Goal: Information Seeking & Learning: Learn about a topic

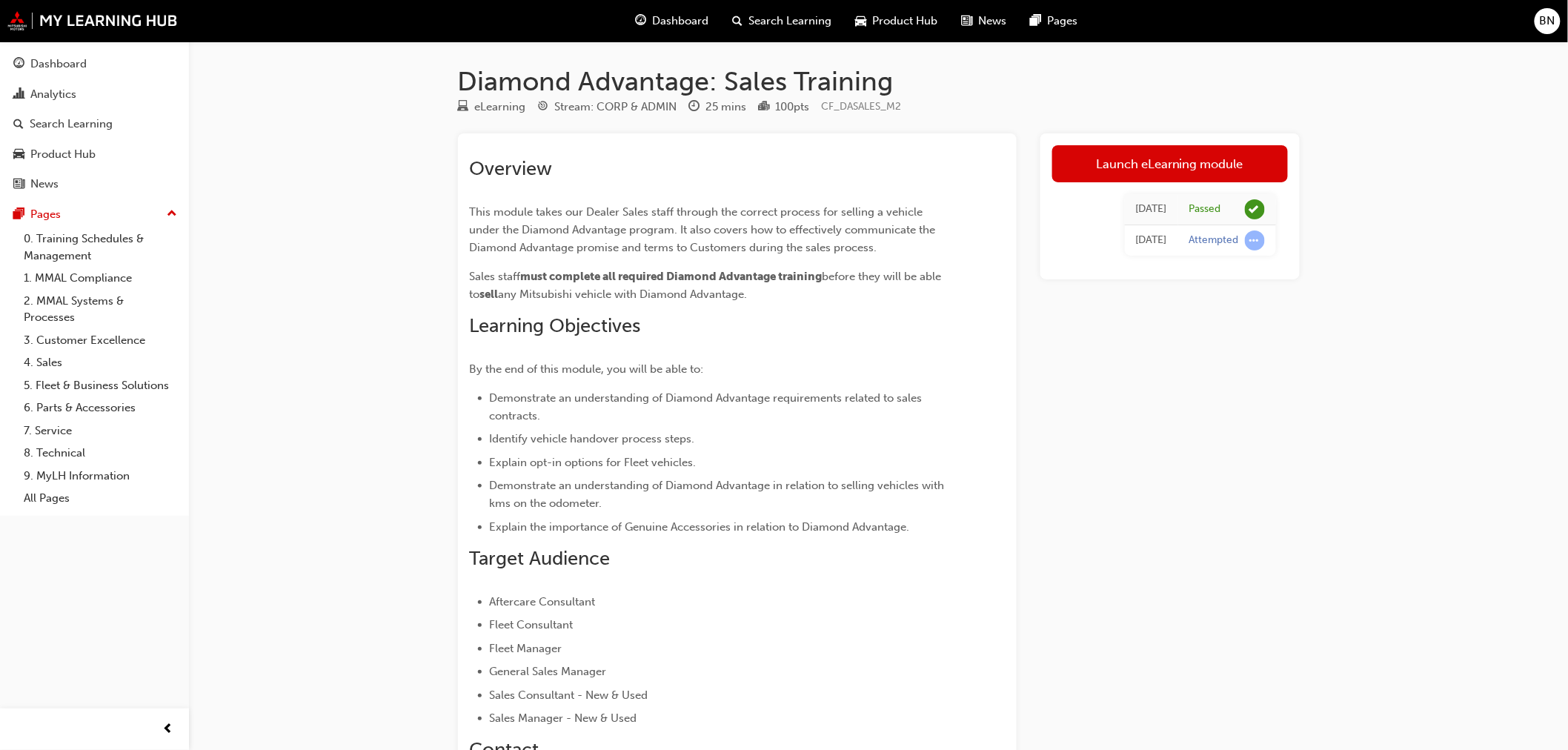
click at [668, 34] on div "Dashboard" at bounding box center [672, 22] width 97 height 31
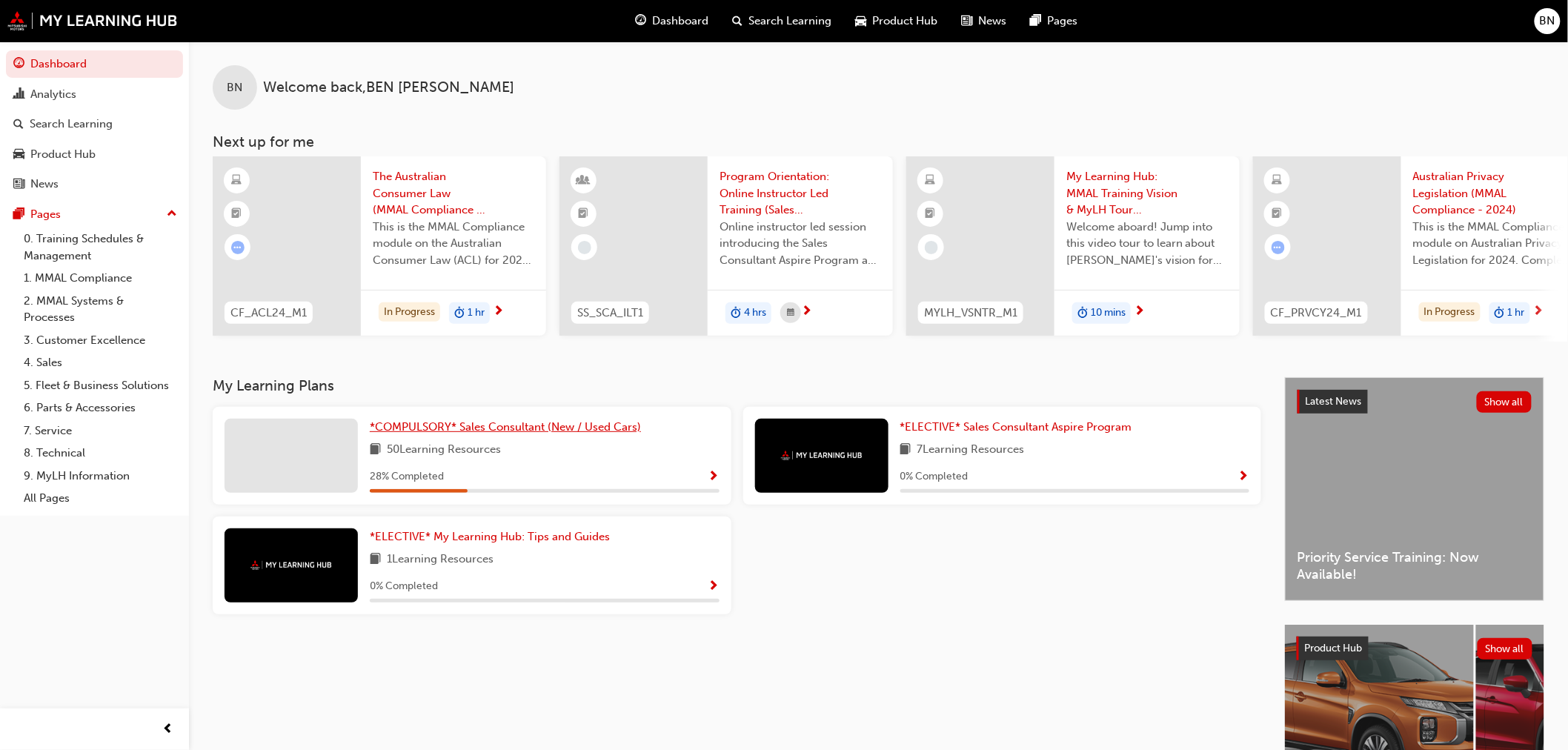
click at [559, 433] on span "*COMPULSORY* Sales Consultant (New / Used Cars)" at bounding box center [505, 427] width 271 height 14
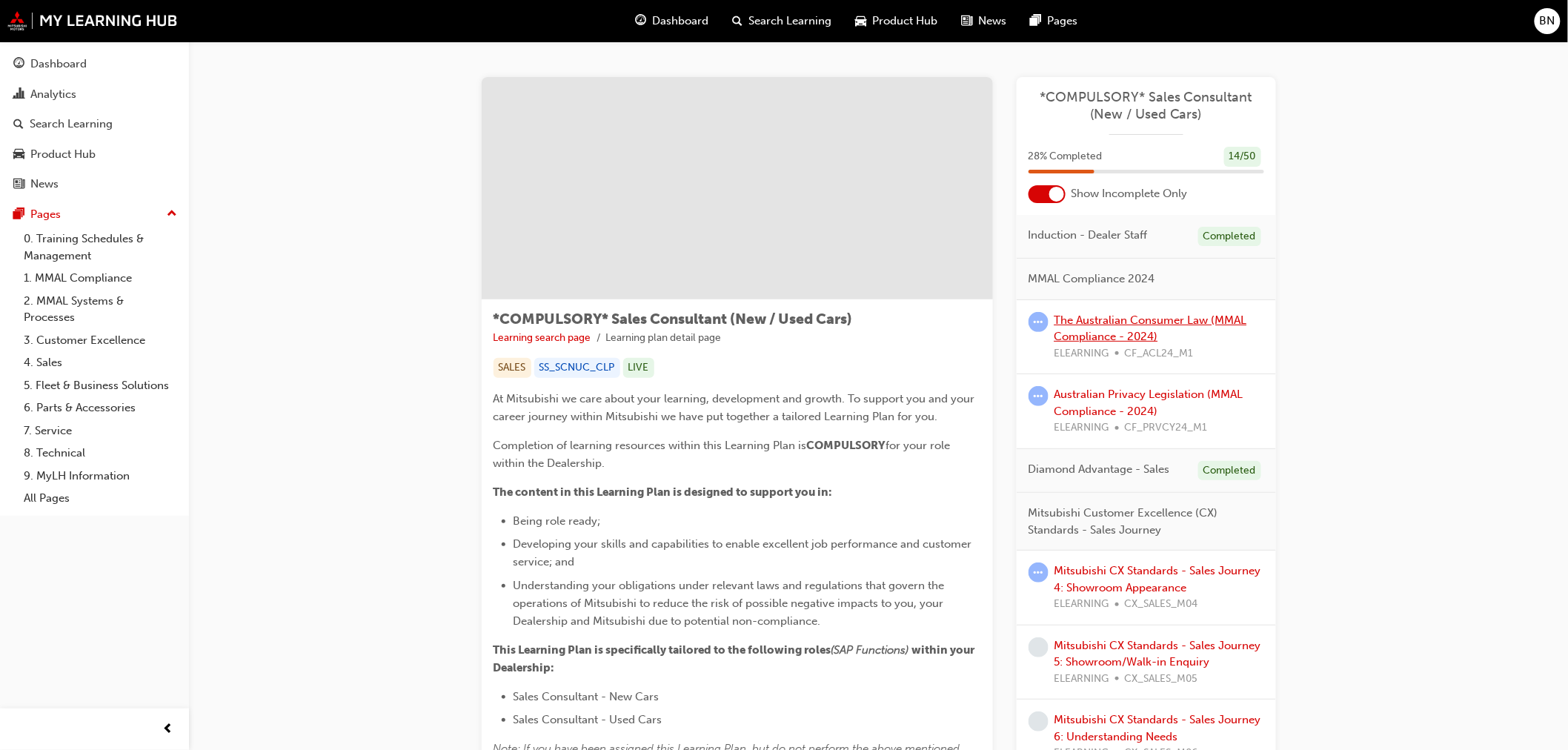
click at [1128, 316] on link "The Australian Consumer Law (MMAL Compliance - 2024)" at bounding box center [1150, 329] width 193 height 31
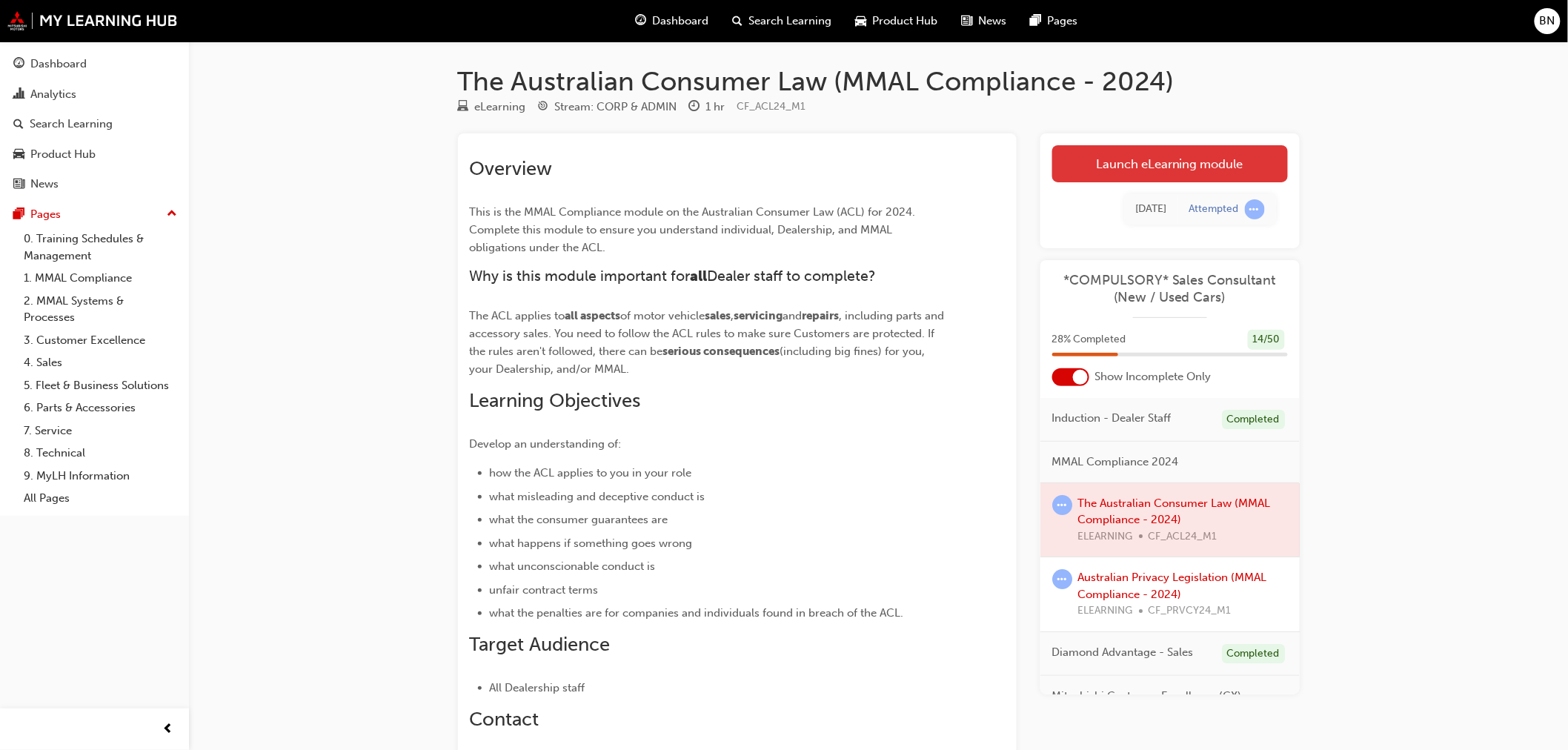
click at [1137, 178] on link "Launch eLearning module" at bounding box center [1170, 163] width 236 height 37
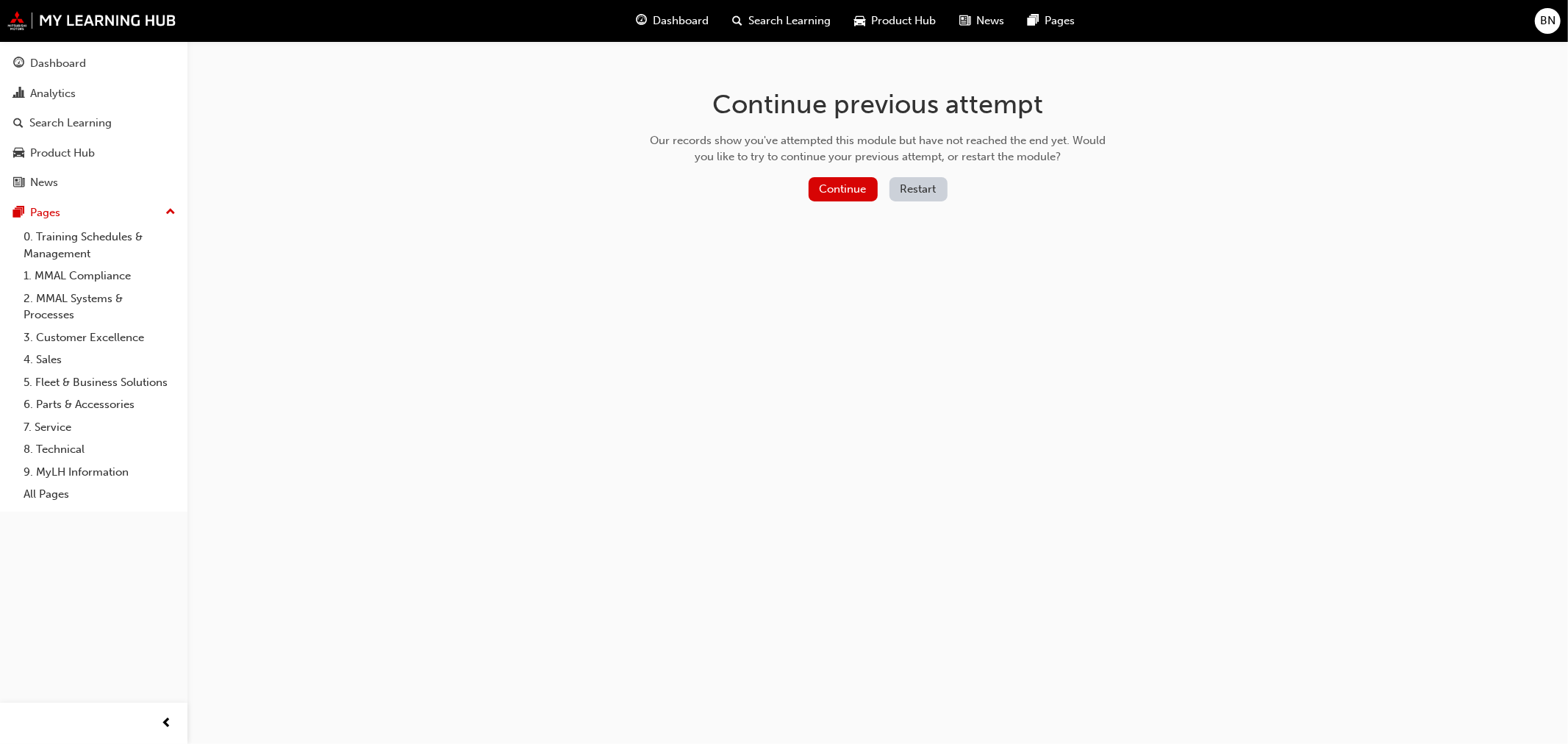
click at [922, 193] on button "Restart" at bounding box center [918, 189] width 58 height 24
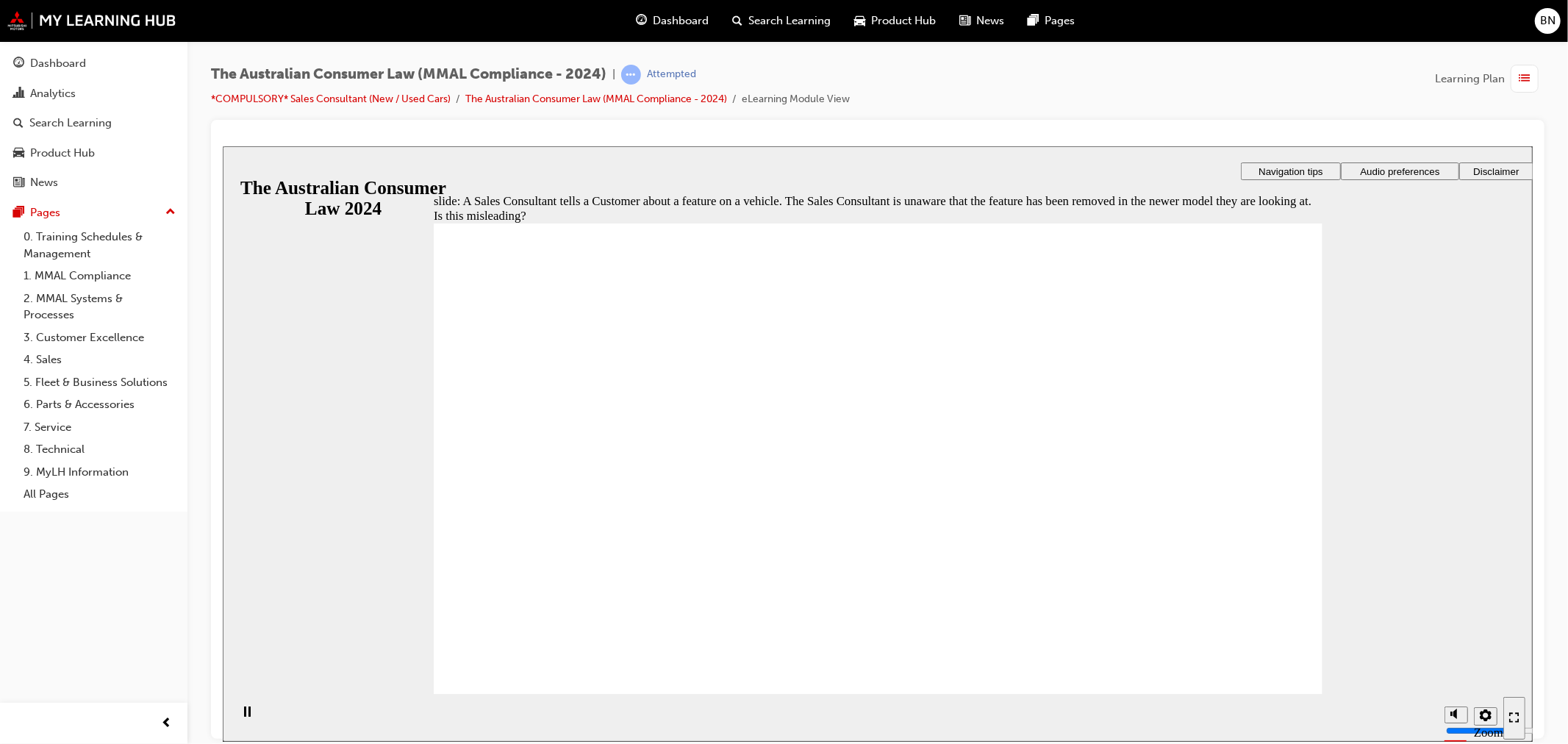
drag, startPoint x: 553, startPoint y: 336, endPoint x: 471, endPoint y: 310, distance: 86.0
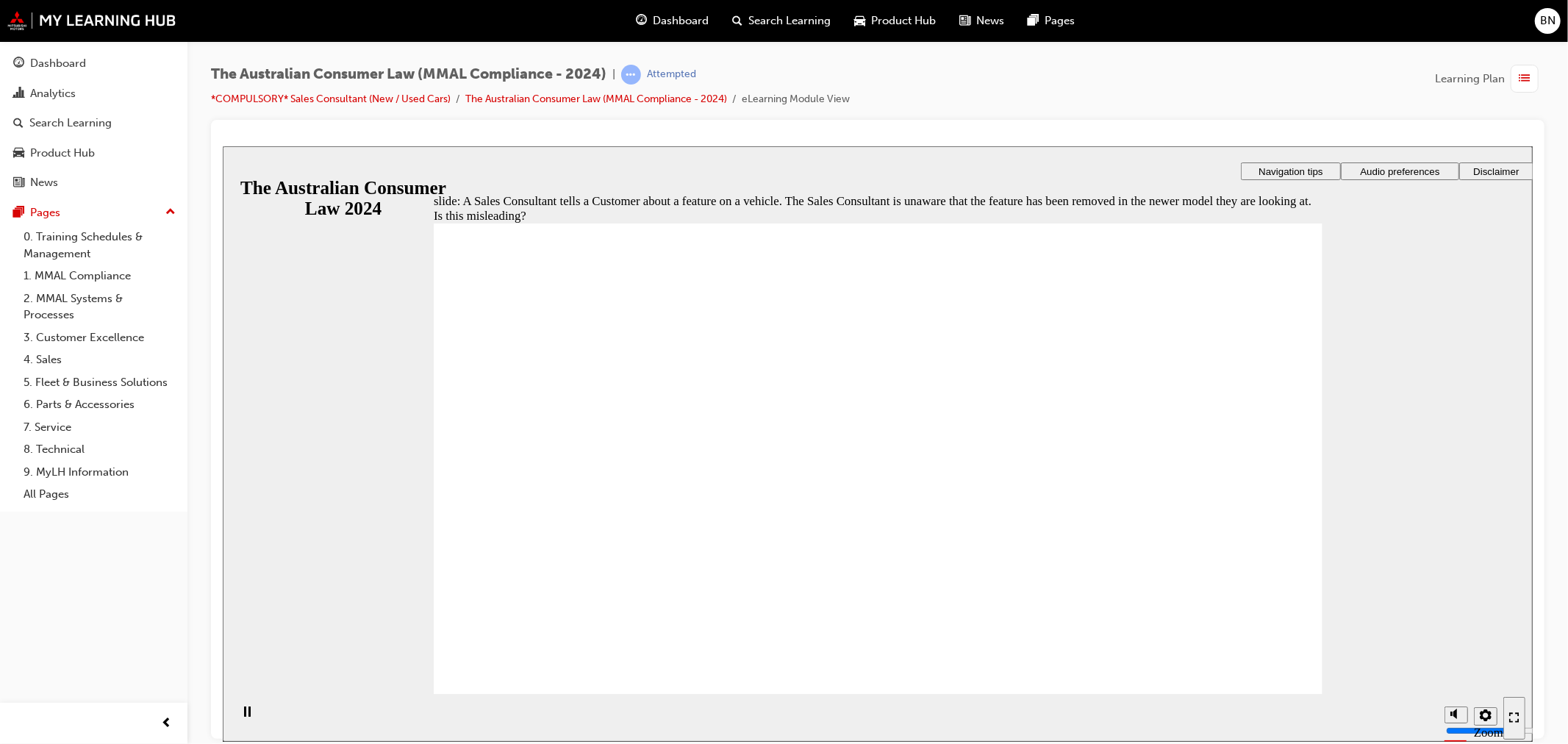
drag, startPoint x: 455, startPoint y: 305, endPoint x: 529, endPoint y: 315, distance: 74.7
radio input "true"
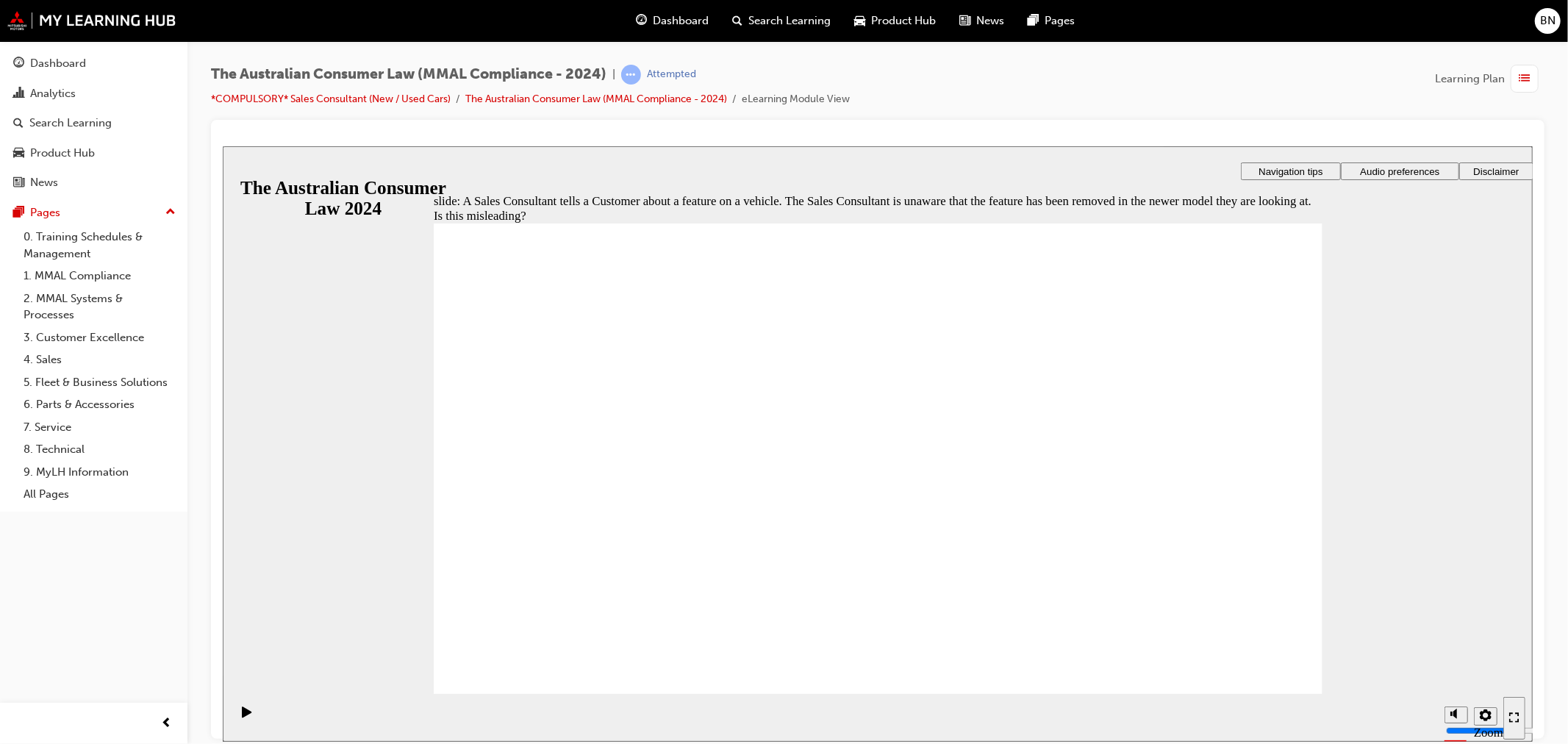
radio input "true"
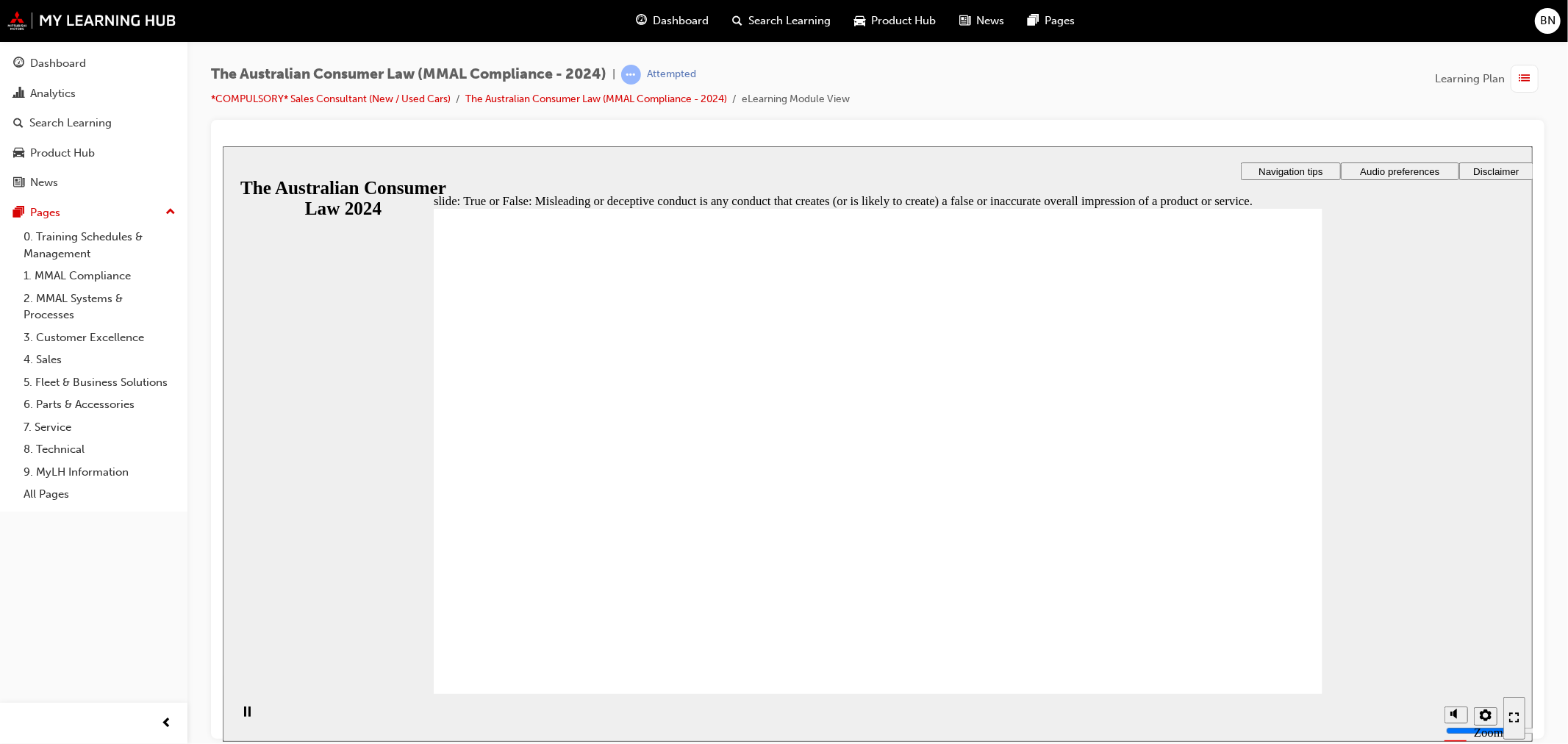
radio input "true"
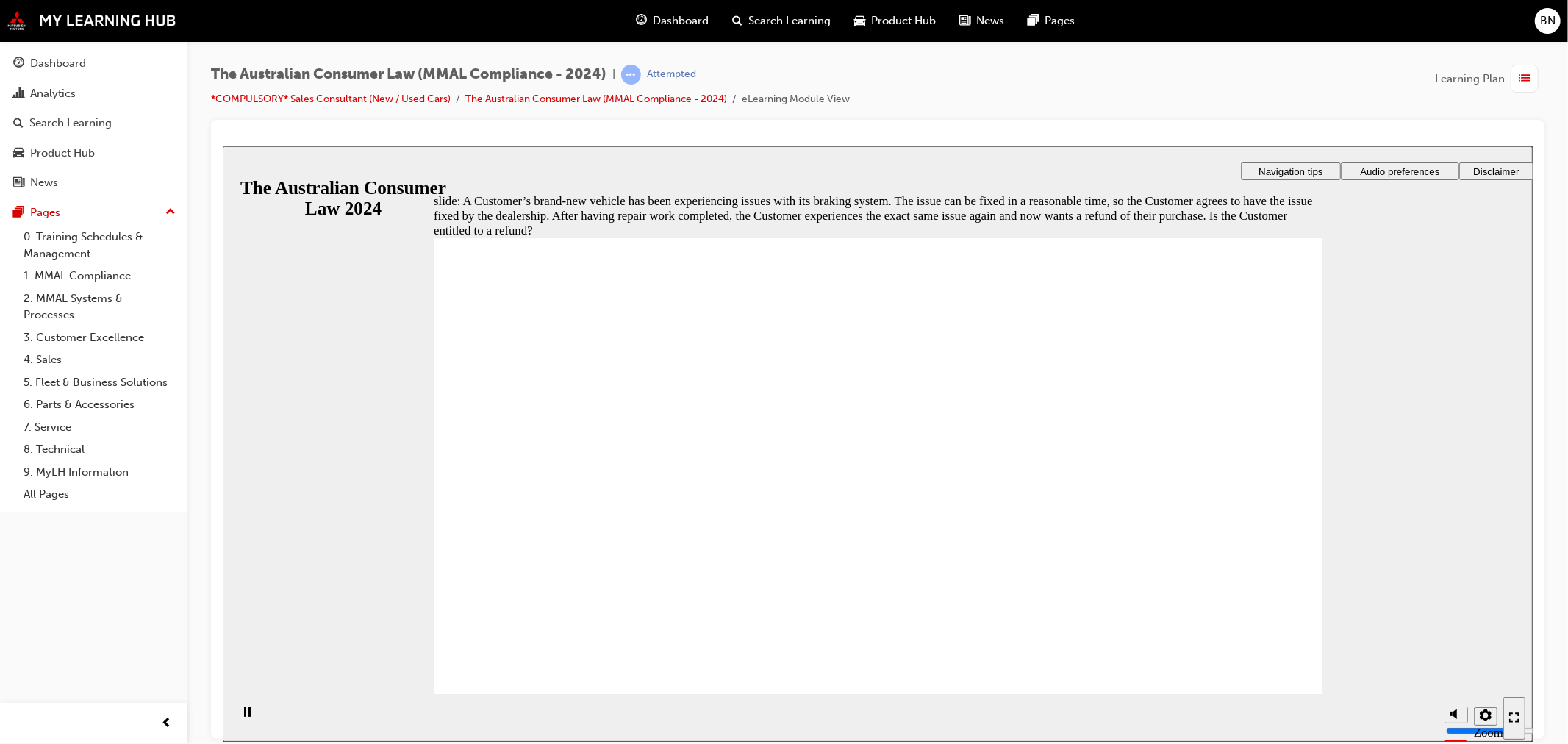
radio input "true"
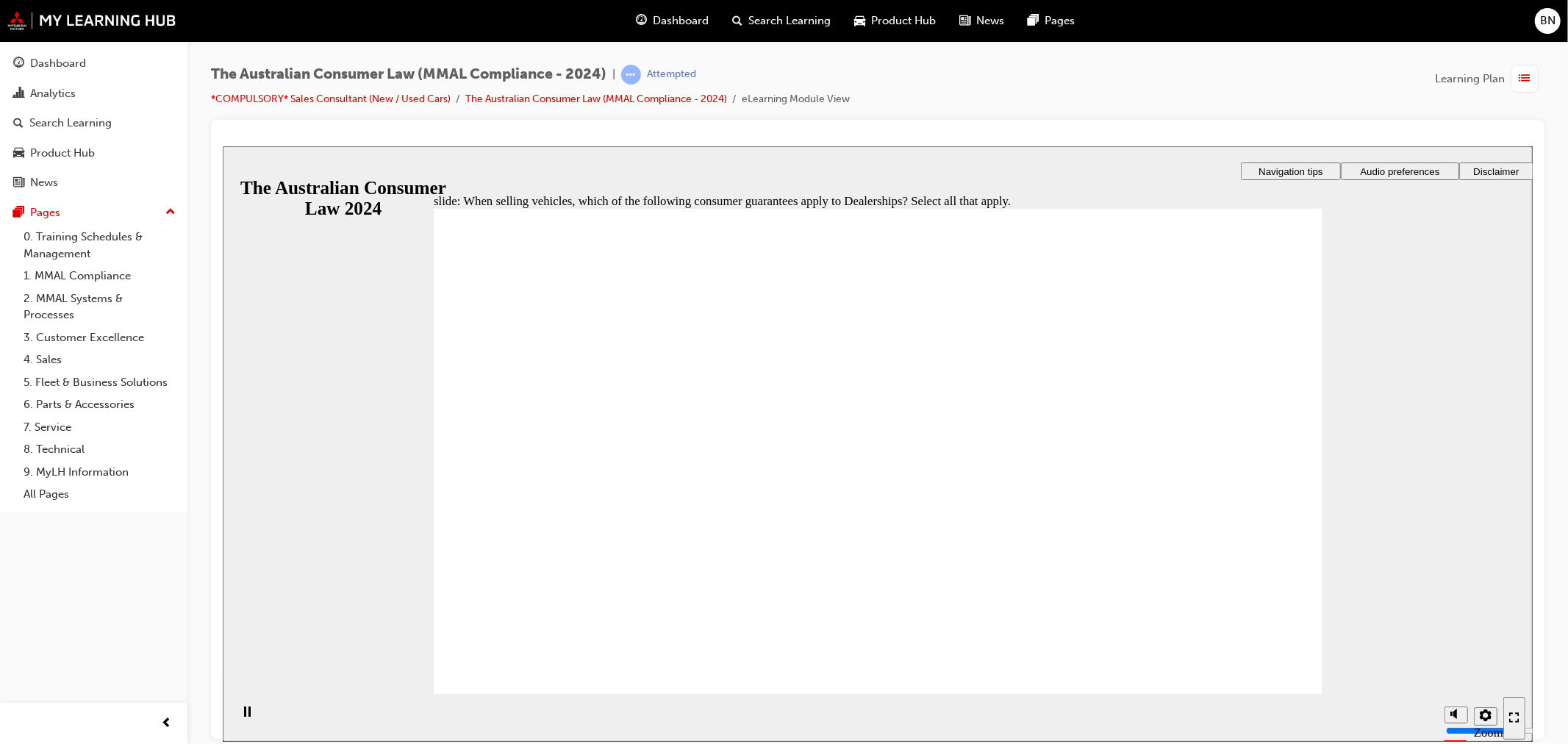
checkbox input "true"
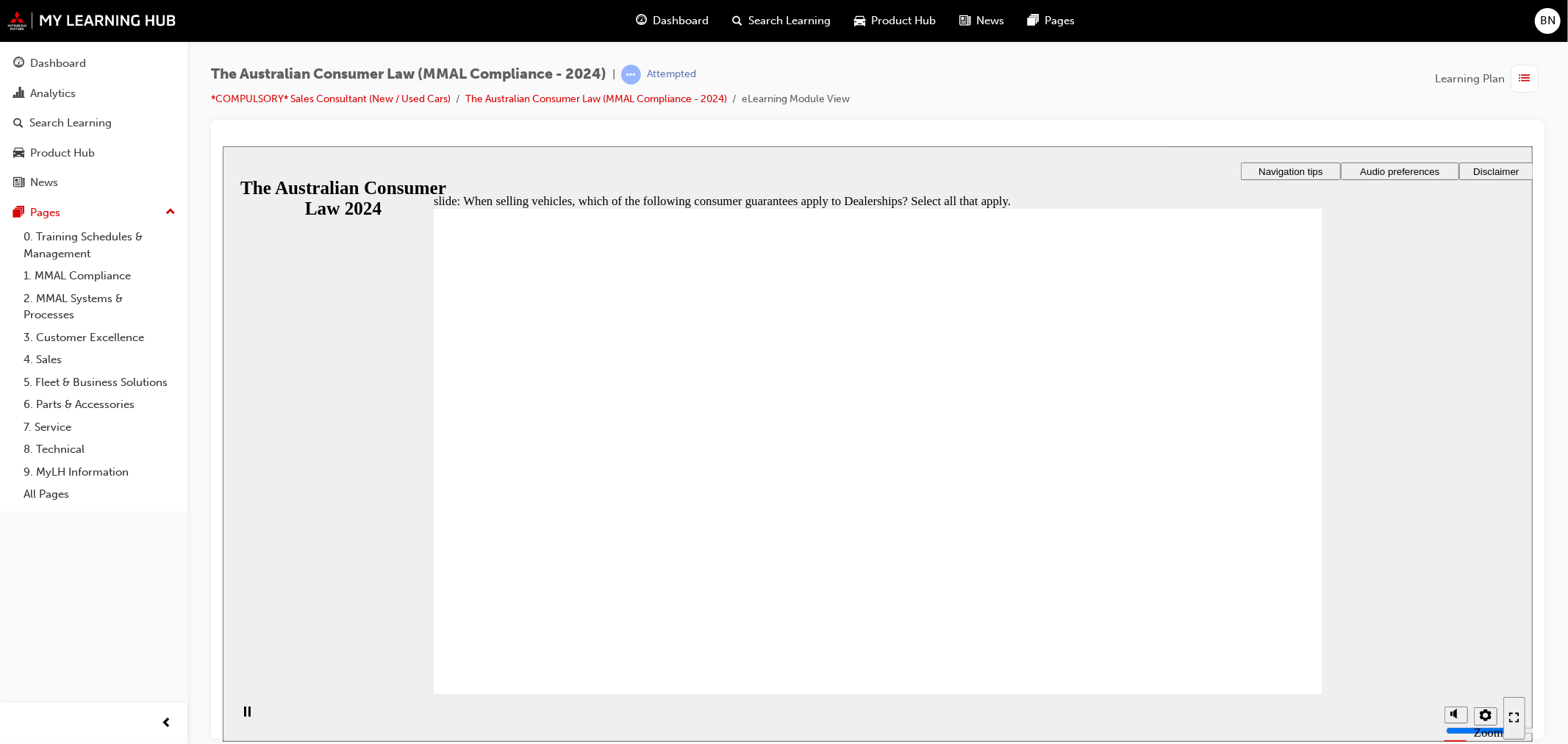
radio input "true"
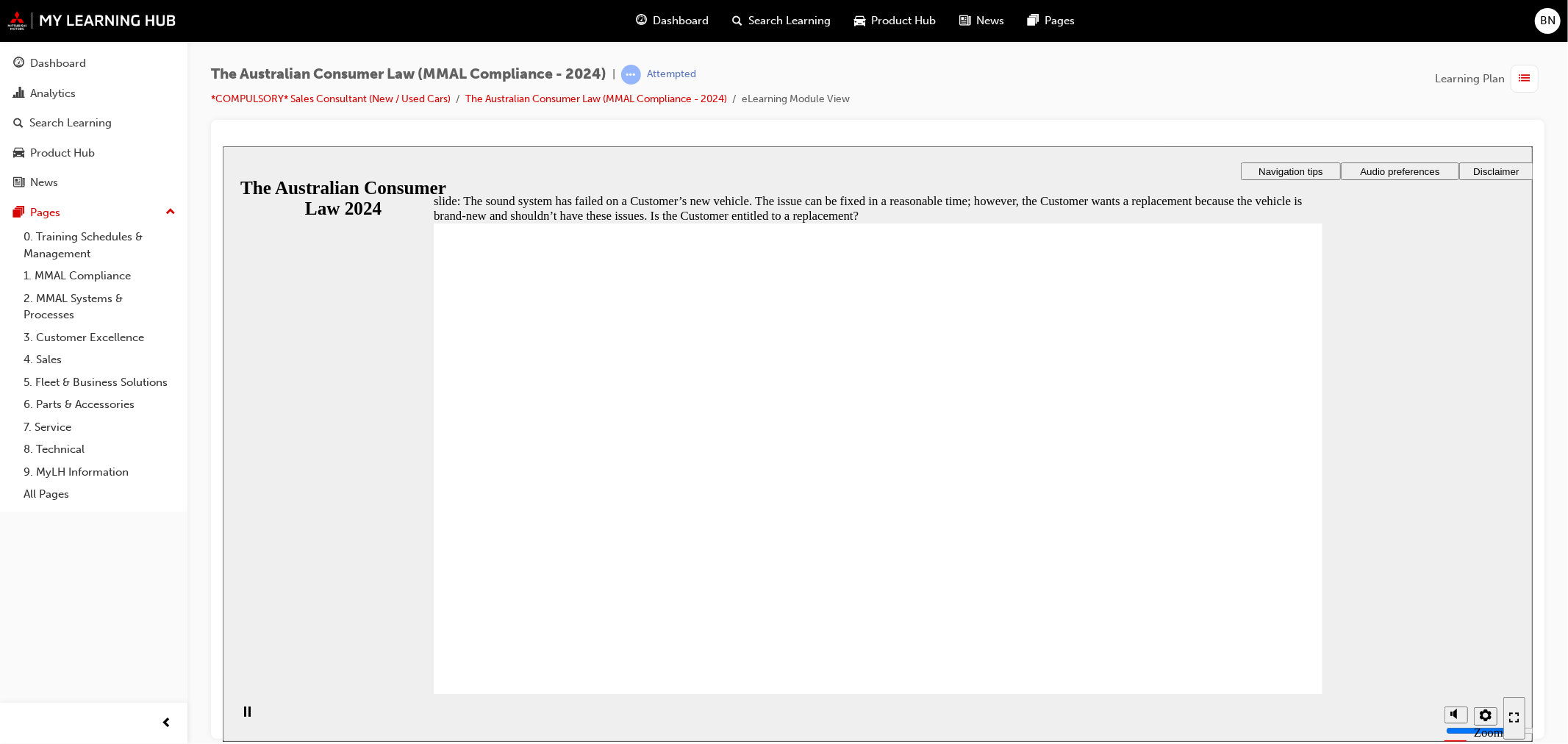
radio input "true"
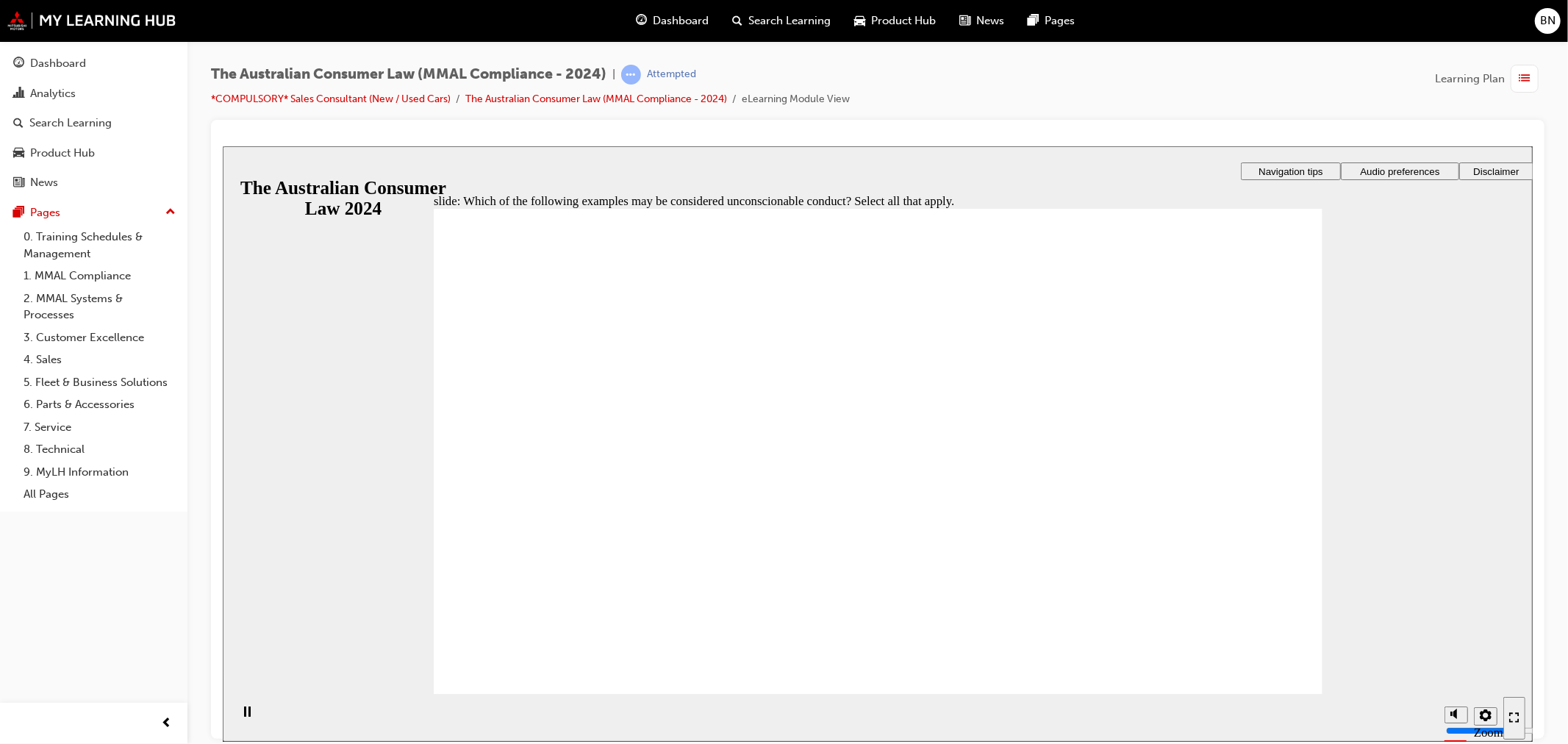
checkbox input "true"
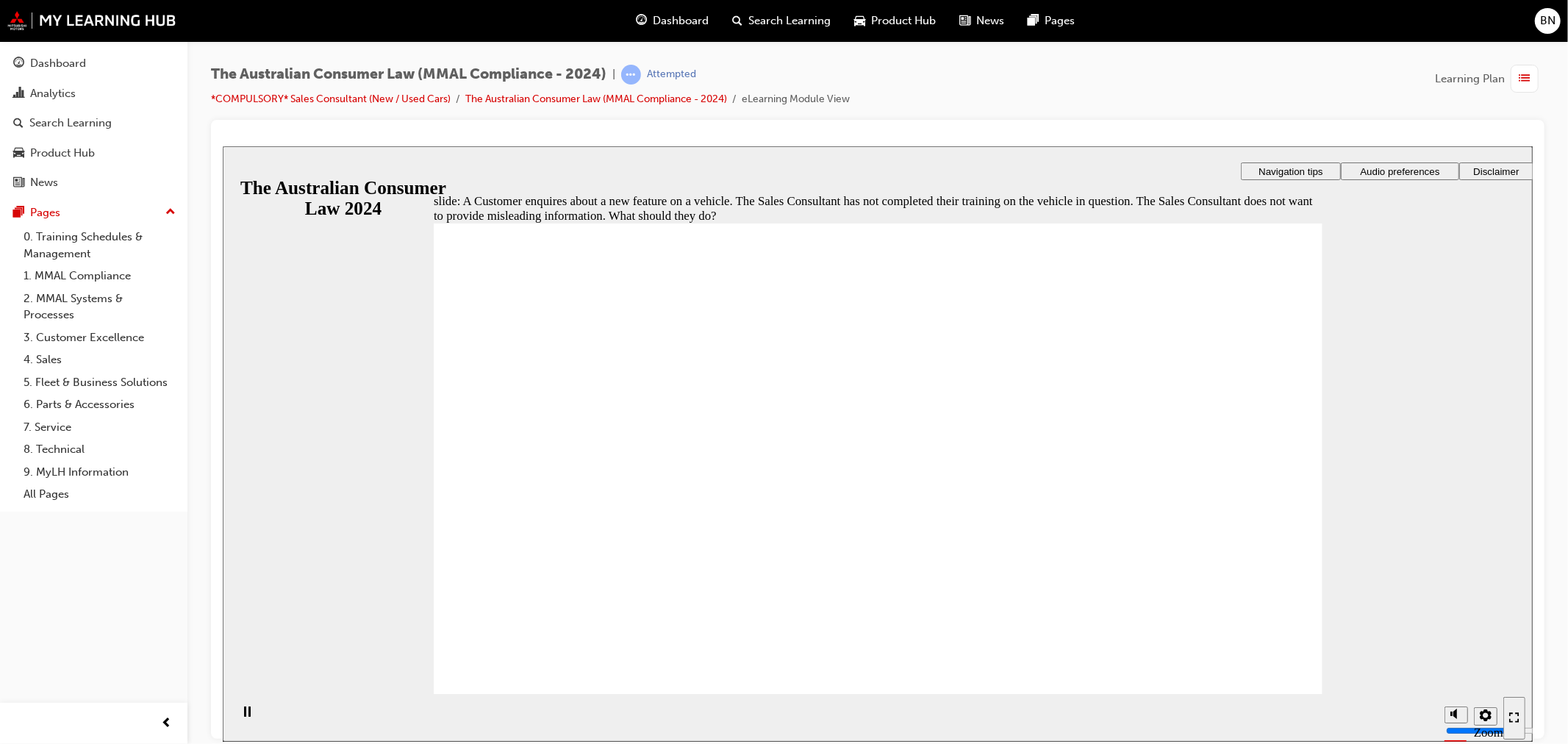
radio input "true"
checkbox input "true"
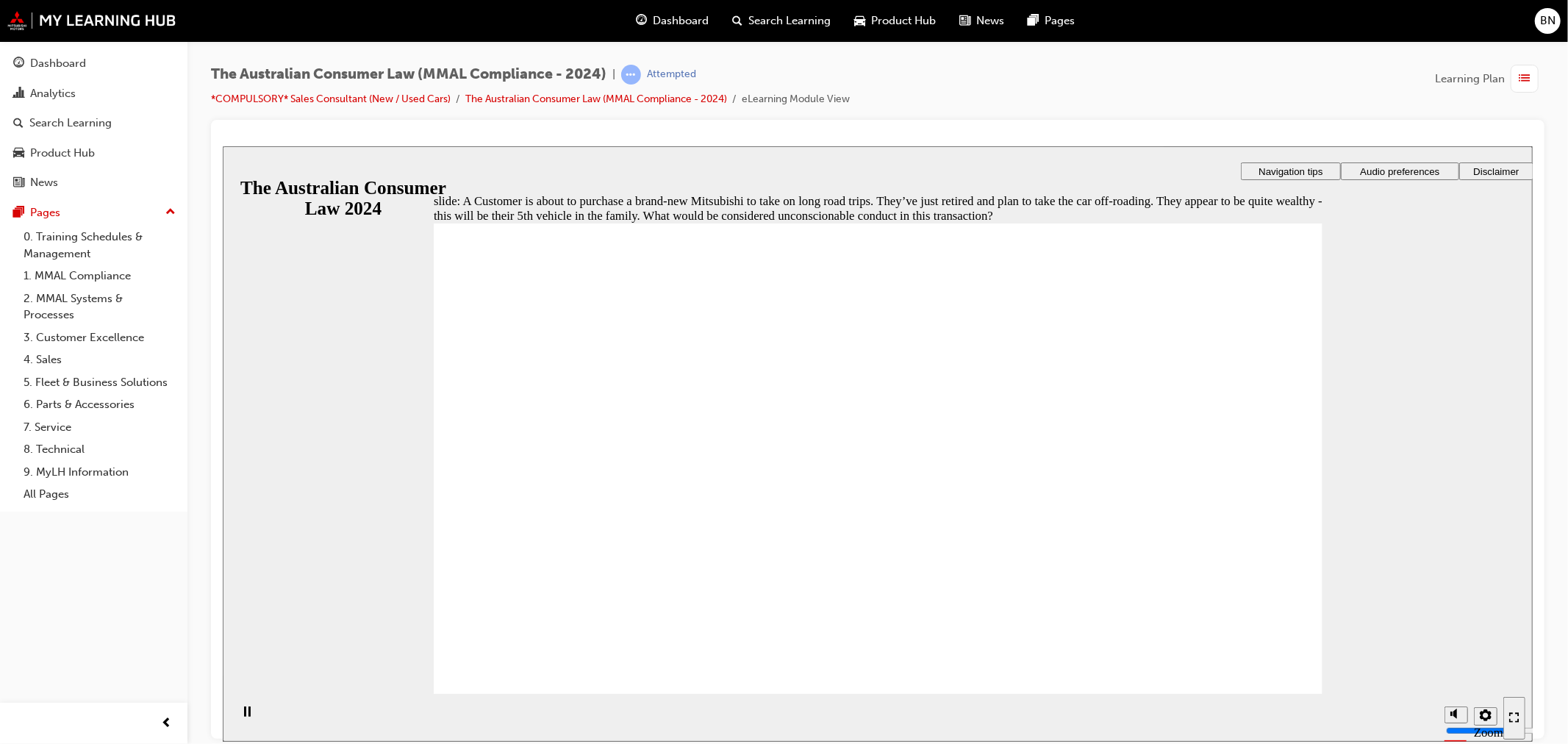
radio input "true"
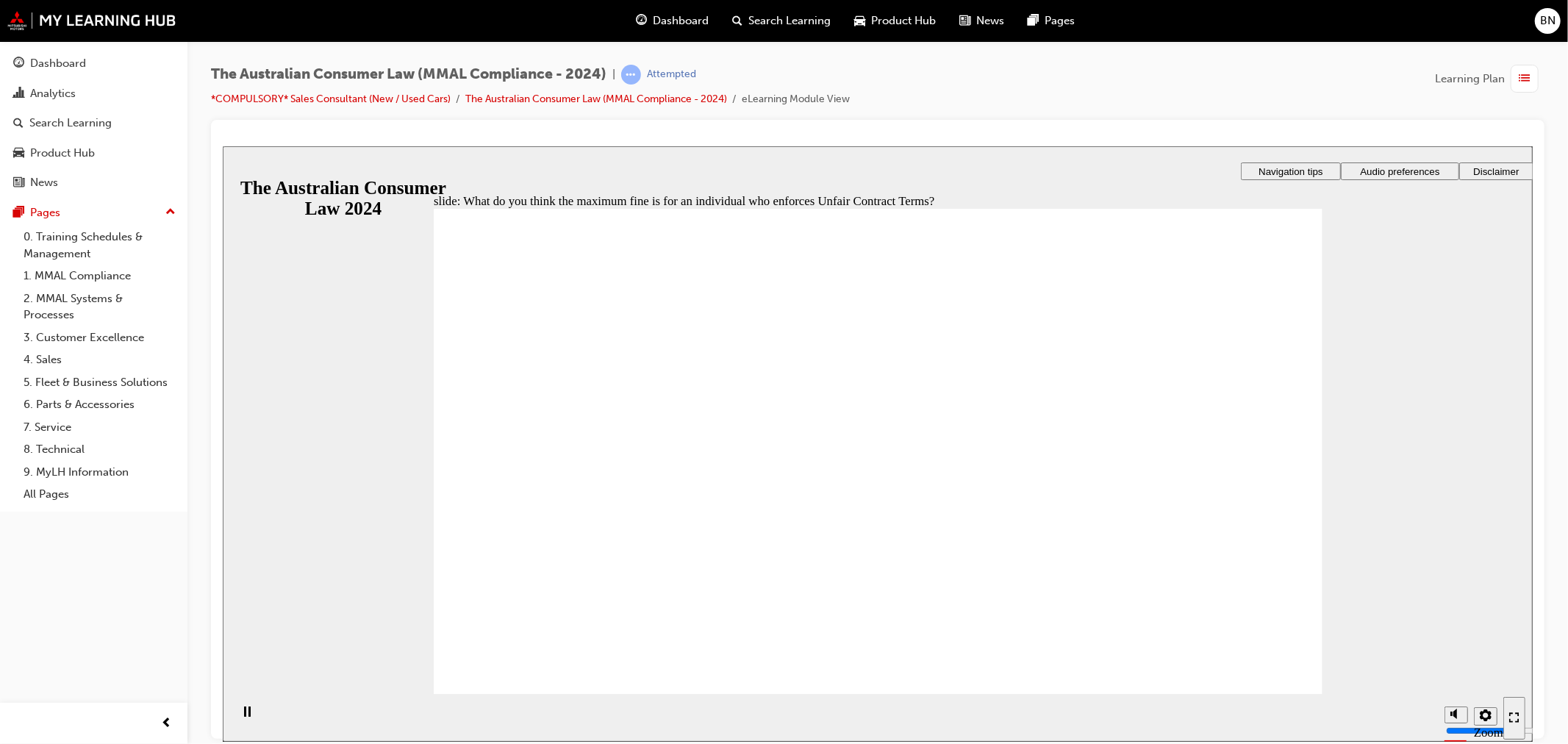
radio input "true"
checkbox input "true"
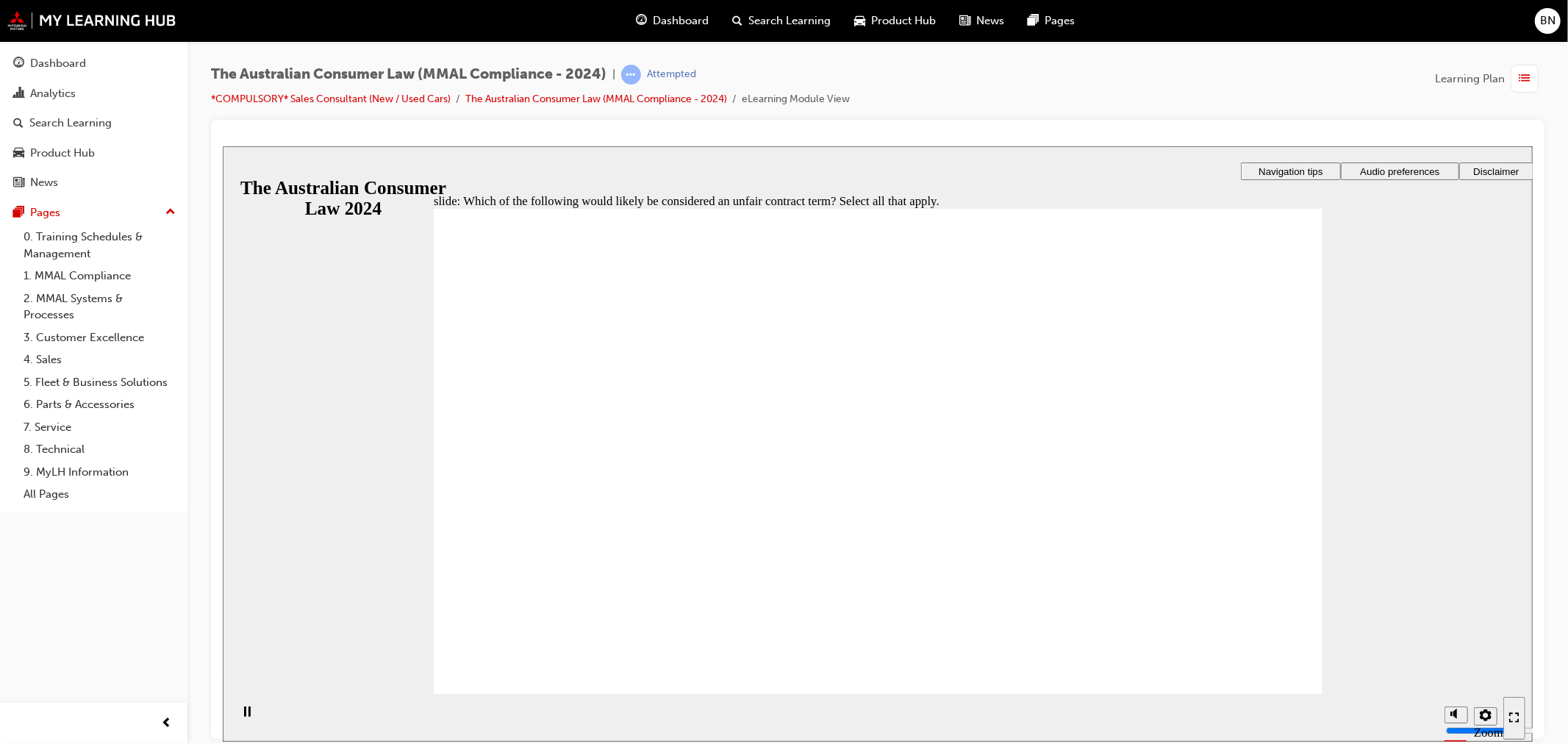
checkbox input "true"
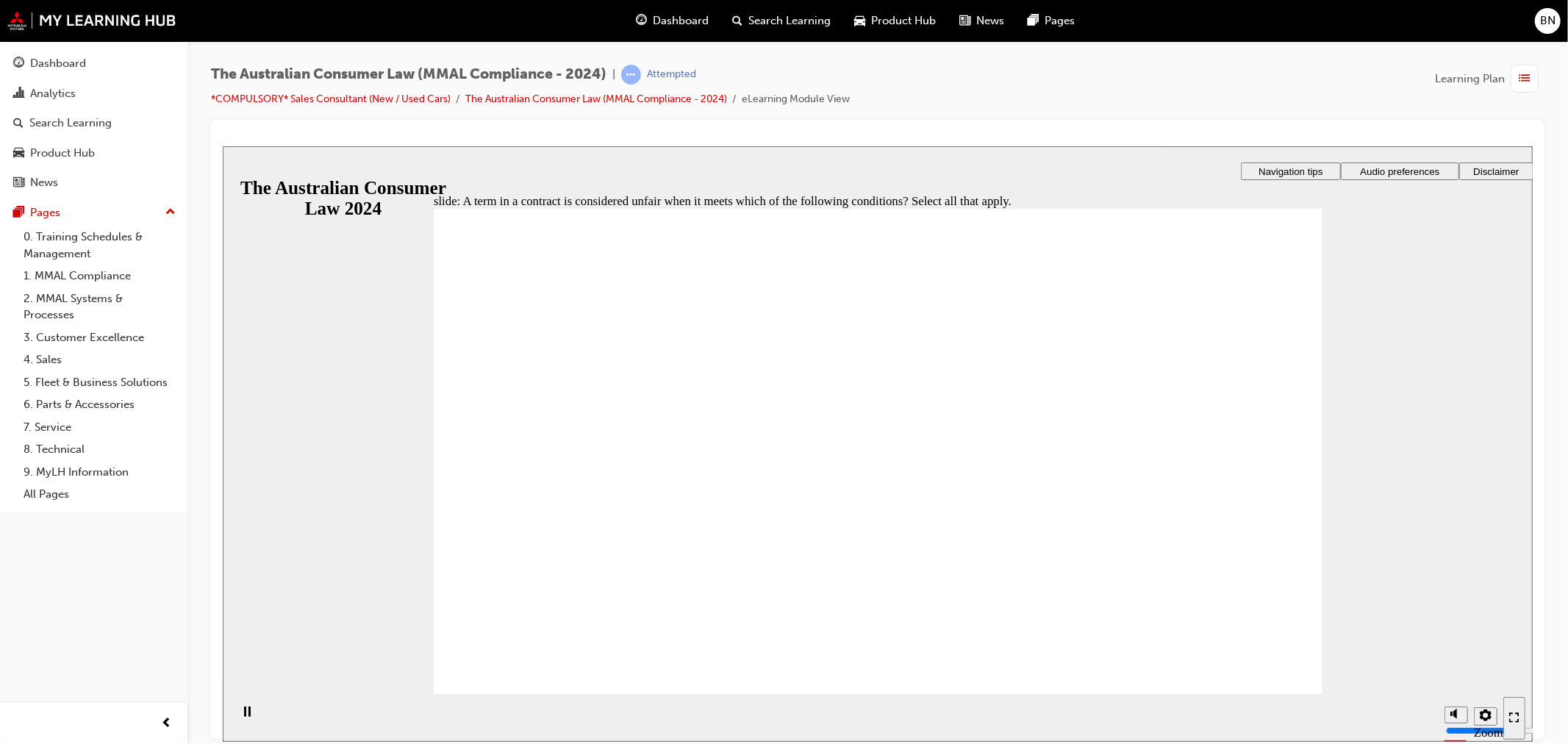
checkbox input "true"
click at [395, 103] on link "*COMPULSORY* Sales Consultant (New / Used Cars)" at bounding box center [331, 99] width 240 height 13
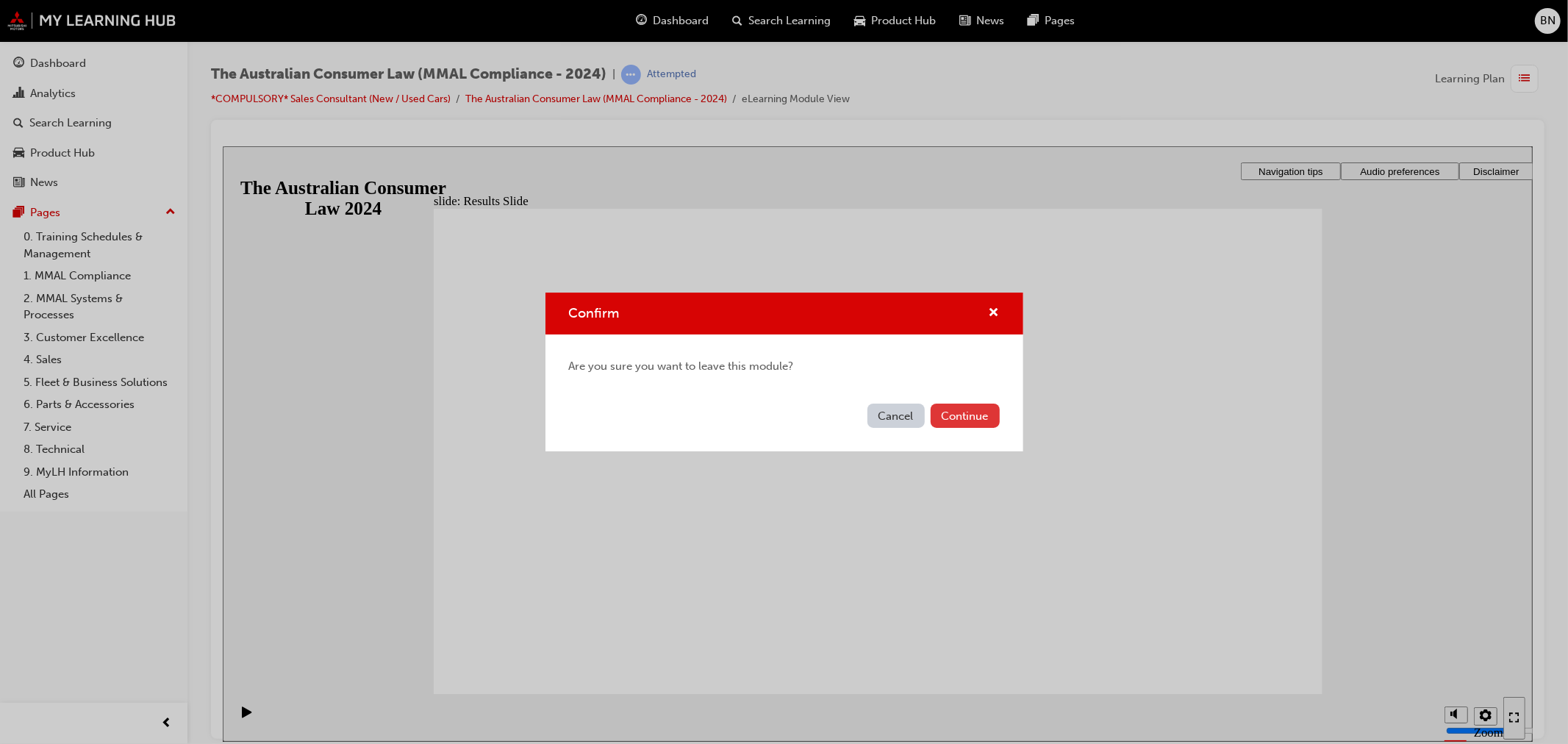
click at [964, 414] on button "Continue" at bounding box center [965, 416] width 69 height 24
